Goal: Task Accomplishment & Management: Manage account settings

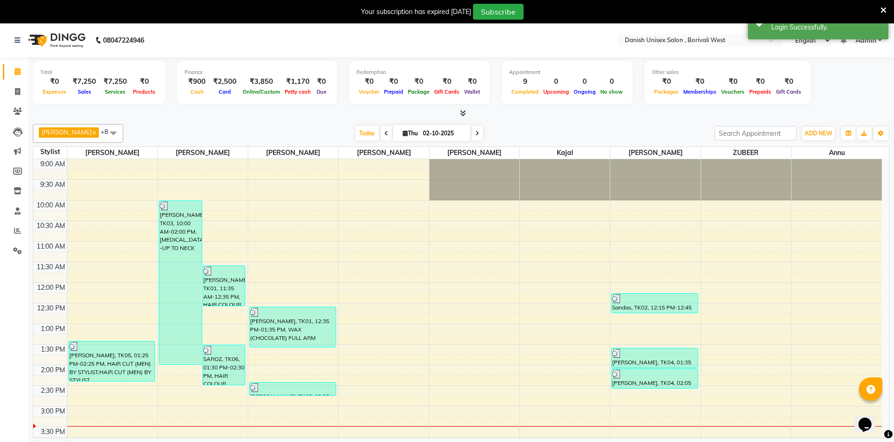
click at [884, 10] on icon at bounding box center [883, 10] width 6 height 8
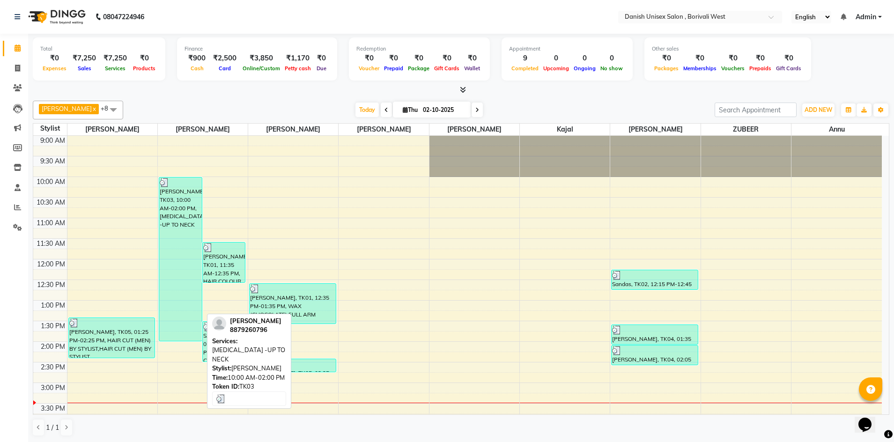
click at [187, 213] on div "[PERSON_NAME], TK03, 10:00 AM-02:00 PM, [MEDICAL_DATA] -UP TO NECK" at bounding box center [180, 258] width 43 height 163
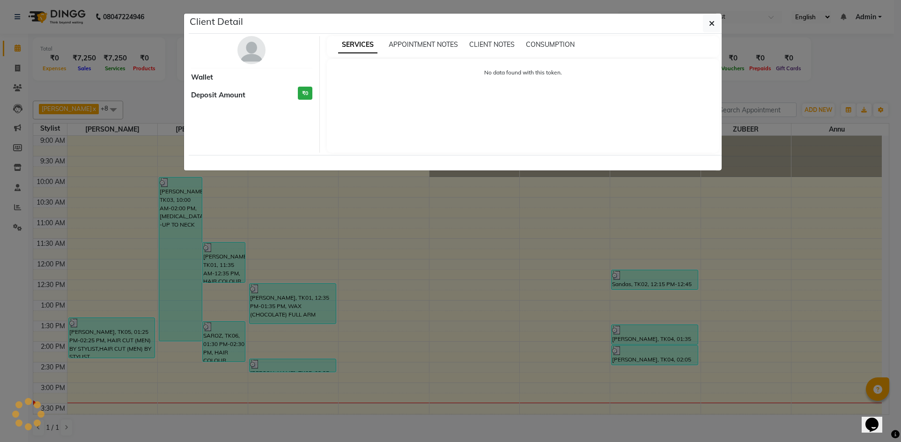
select select "3"
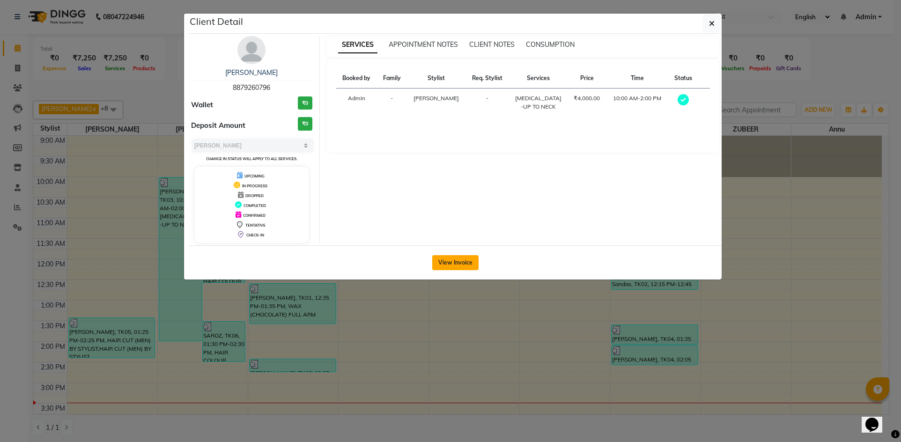
click at [449, 261] on button "View Invoice" at bounding box center [455, 262] width 46 height 15
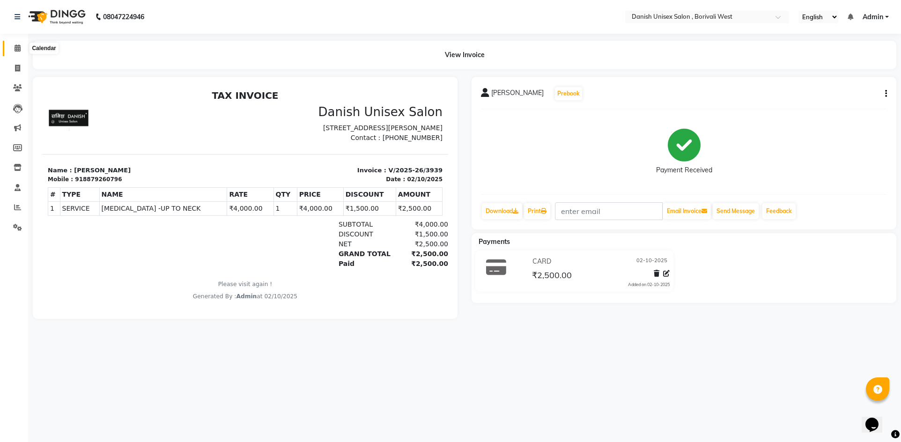
click at [14, 47] on span at bounding box center [17, 48] width 16 height 11
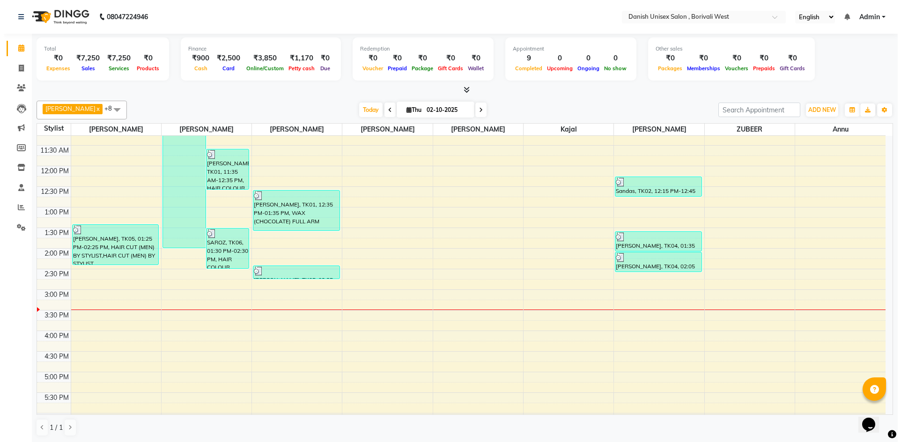
scroll to position [94, 0]
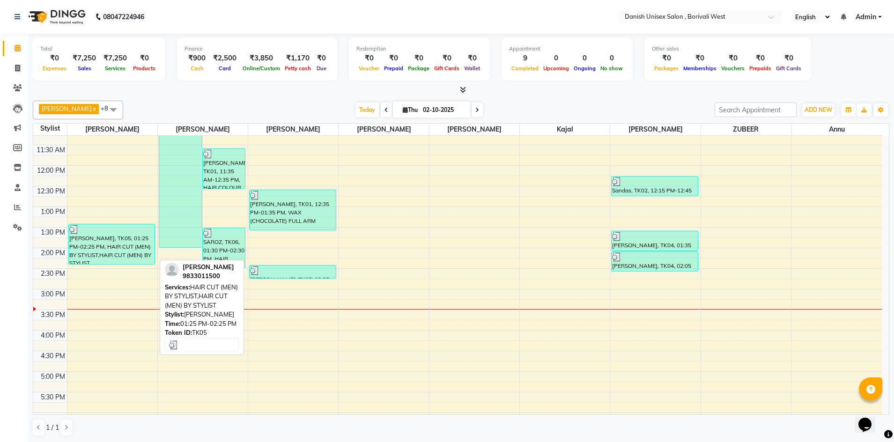
click at [131, 251] on div "[PERSON_NAME], TK05, 01:25 PM-02:25 PM, HAIR CUT (MEN) BY STYLIST,HAIR CUT (MEN…" at bounding box center [112, 244] width 86 height 40
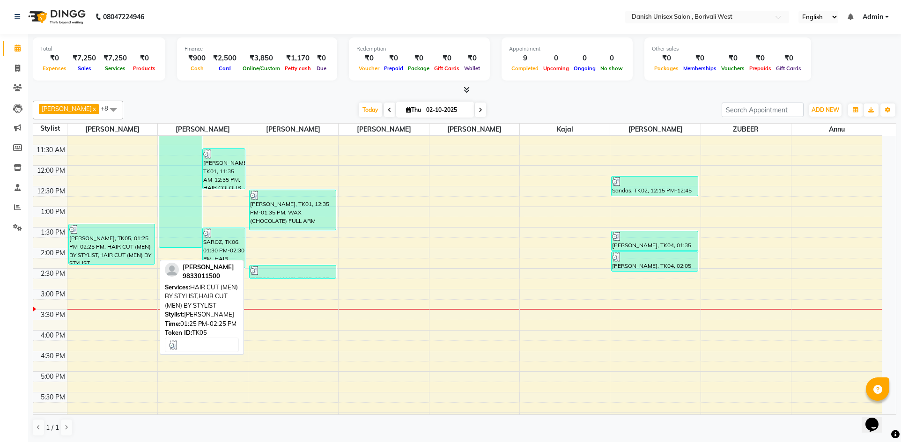
select select "3"
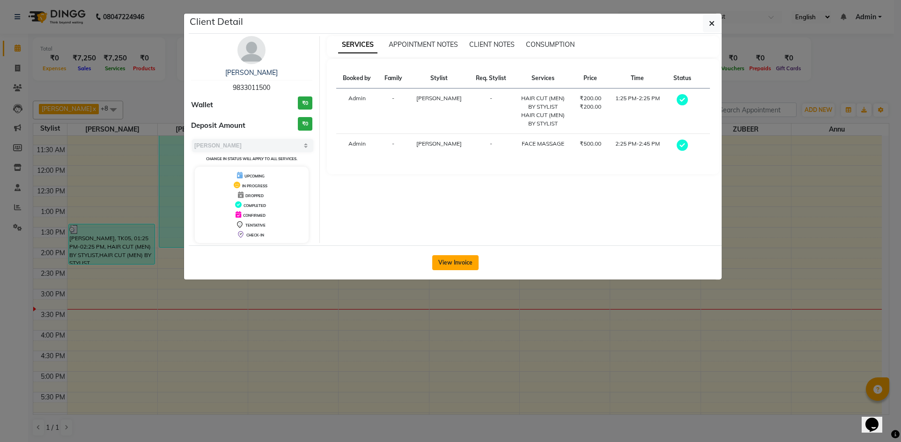
click at [453, 266] on button "View Invoice" at bounding box center [455, 262] width 46 height 15
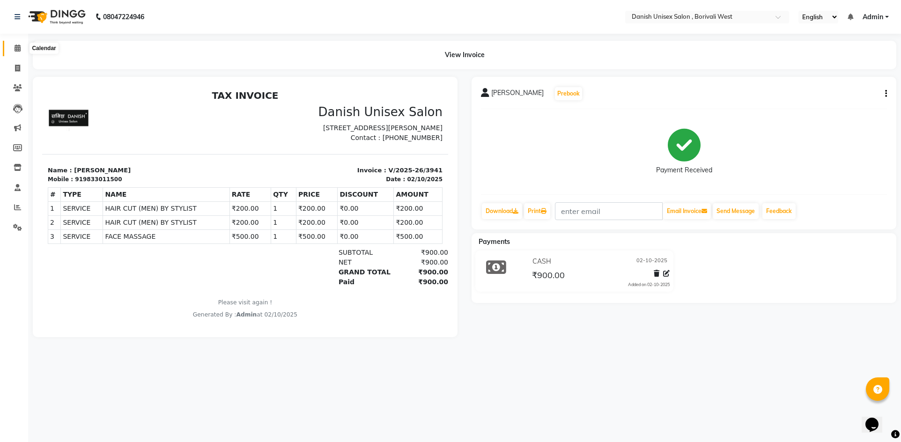
click at [16, 50] on icon at bounding box center [18, 47] width 6 height 7
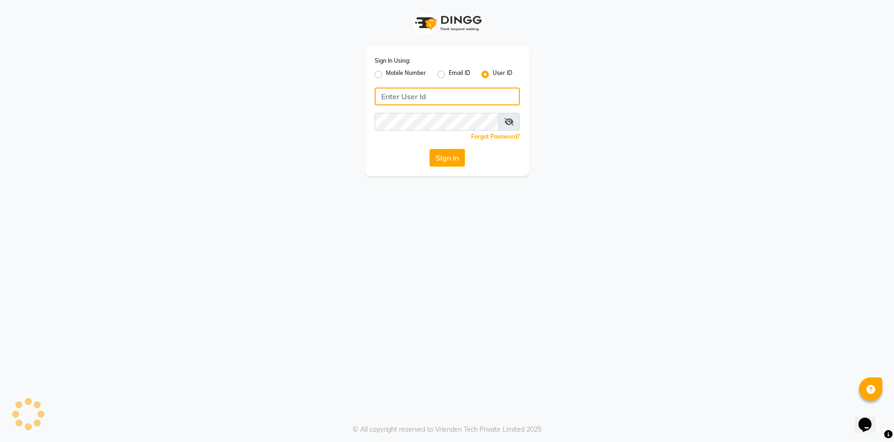
type input "[PERSON_NAME]"
